Goal: Task Accomplishment & Management: Use online tool/utility

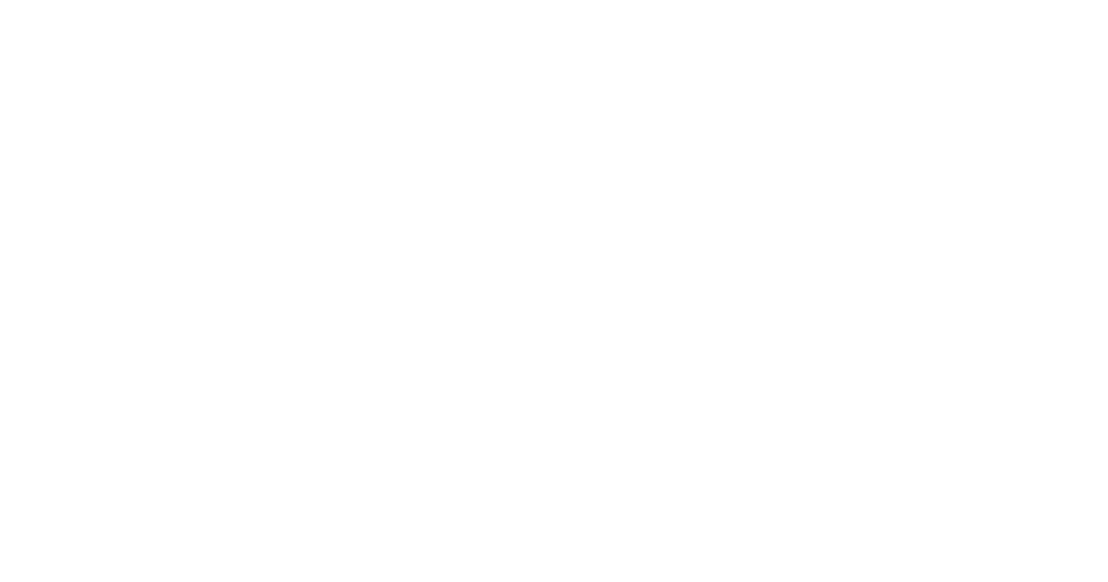
scroll to position [79, 0]
drag, startPoint x: 242, startPoint y: 145, endPoint x: 25, endPoint y: 178, distance: 218.7
